Goal: Task Accomplishment & Management: Manage account settings

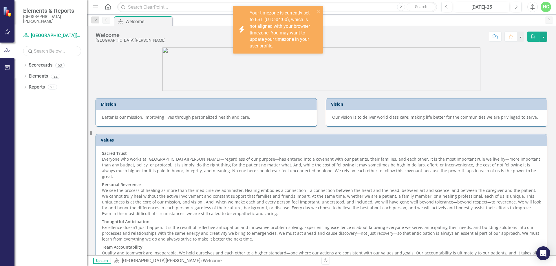
click at [66, 52] on input "text" at bounding box center [52, 51] width 58 height 10
type input "anesthesia"
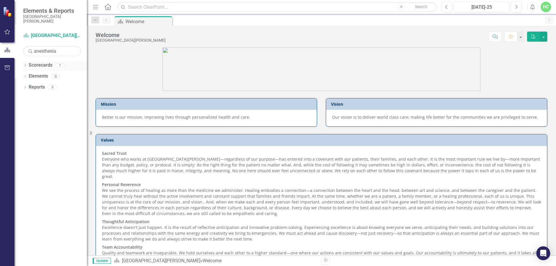
click at [52, 64] on div "Scorecards 1" at bounding box center [58, 66] width 58 height 11
click at [27, 66] on icon "Dropdown" at bounding box center [25, 65] width 4 height 3
click at [39, 78] on link "Anesthesia" at bounding box center [59, 76] width 55 height 7
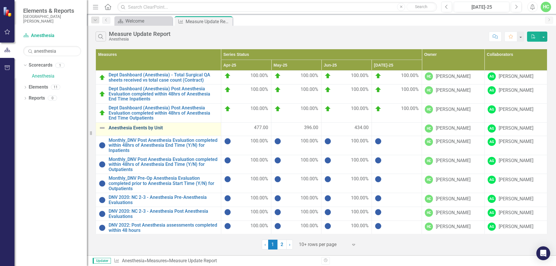
click at [157, 127] on link "Anesthesia Events by Unit" at bounding box center [163, 127] width 109 height 5
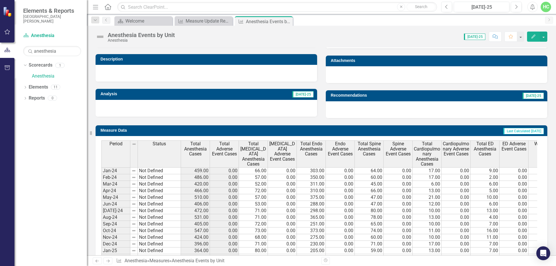
scroll to position [235, 0]
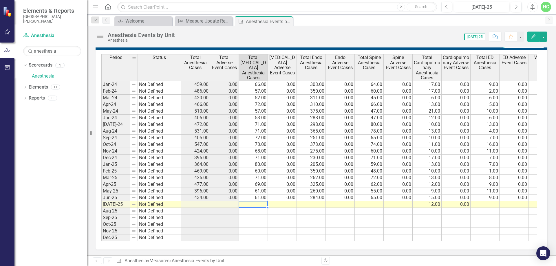
click at [261, 201] on td at bounding box center [253, 204] width 29 height 7
click at [258, 201] on td at bounding box center [253, 204] width 29 height 7
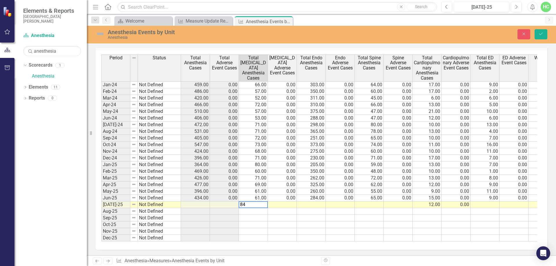
scroll to position [239, 0]
type textarea "84"
click at [285, 202] on td at bounding box center [282, 205] width 29 height 7
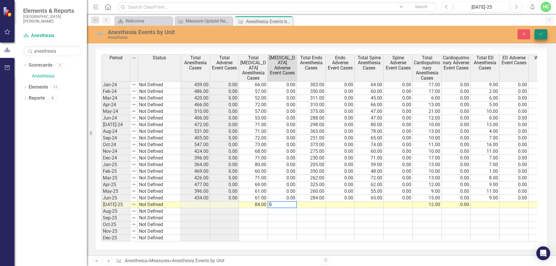
type textarea "0"
click at [545, 35] on button "Save" at bounding box center [541, 34] width 13 height 10
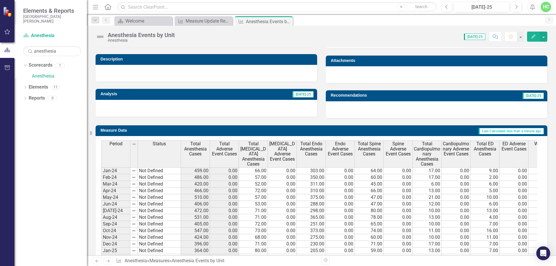
scroll to position [235, 0]
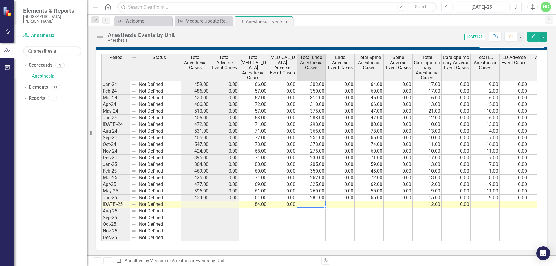
click at [319, 201] on td at bounding box center [311, 204] width 29 height 7
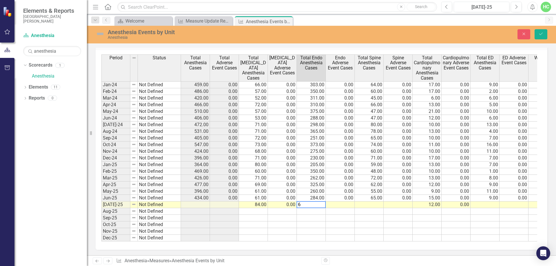
scroll to position [239, 0]
click at [346, 202] on td at bounding box center [340, 205] width 29 height 7
type textarea "0"
click at [547, 35] on div "Close Save" at bounding box center [458, 34] width 187 height 10
click at [537, 37] on button "Save" at bounding box center [541, 34] width 13 height 10
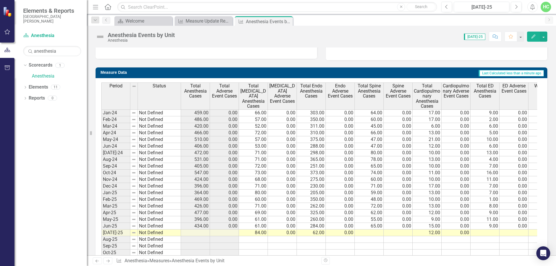
scroll to position [235, 0]
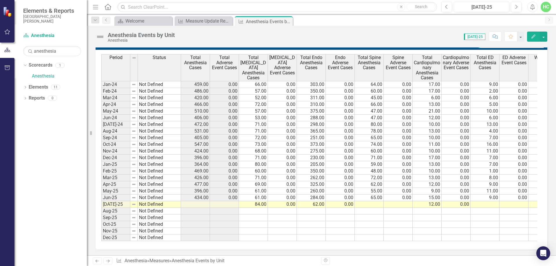
click at [110, 263] on icon "Next" at bounding box center [107, 261] width 5 height 4
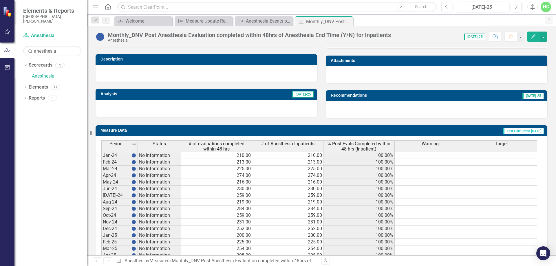
scroll to position [216, 0]
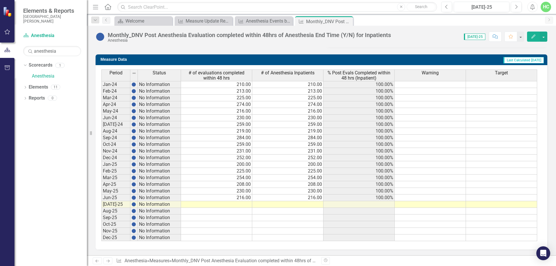
click at [110, 262] on icon "Next" at bounding box center [107, 261] width 5 height 4
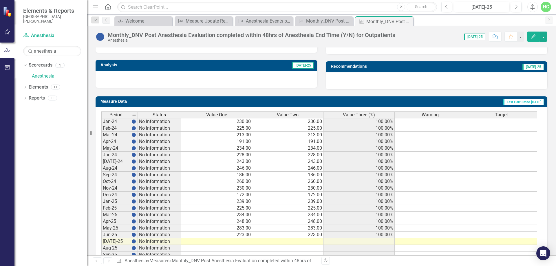
scroll to position [211, 0]
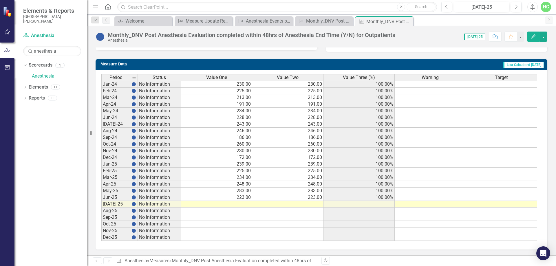
click at [107, 259] on link "Next" at bounding box center [107, 261] width 9 height 7
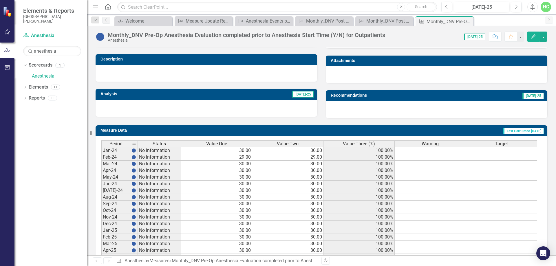
scroll to position [211, 0]
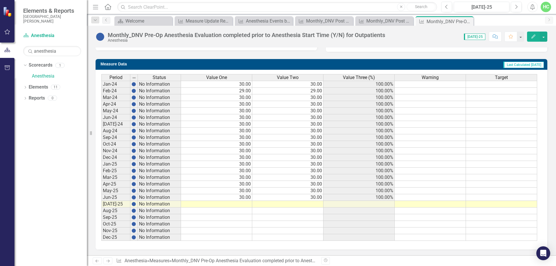
click at [110, 259] on icon "Next" at bounding box center [107, 261] width 5 height 4
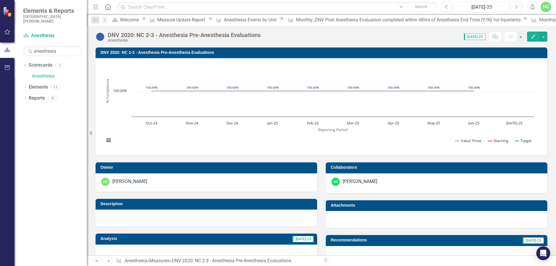
scroll to position [174, 0]
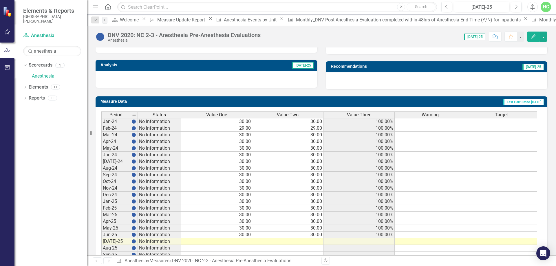
click at [110, 262] on icon "Next" at bounding box center [107, 261] width 5 height 4
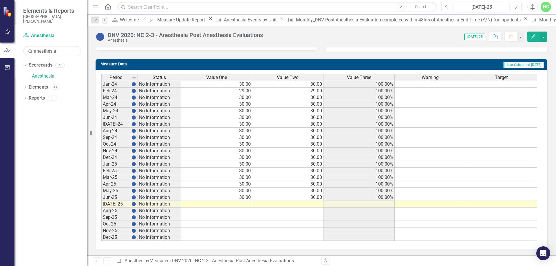
click at [108, 261] on icon at bounding box center [107, 261] width 3 height 3
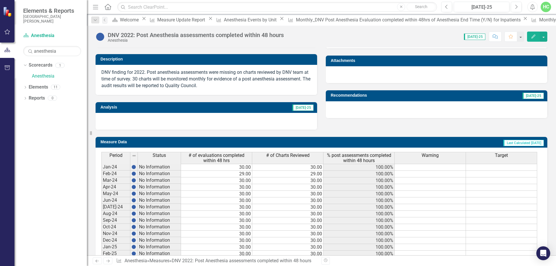
scroll to position [227, 0]
